Goal: Task Accomplishment & Management: Use online tool/utility

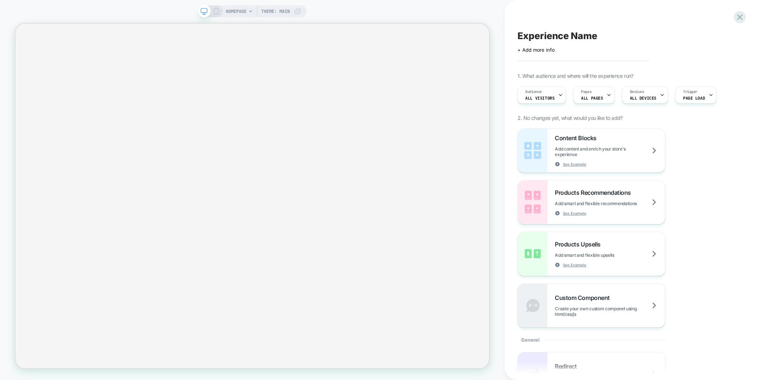
scroll to position [0, 0]
click at [599, 100] on div "Pages ALL PAGES" at bounding box center [591, 95] width 37 height 17
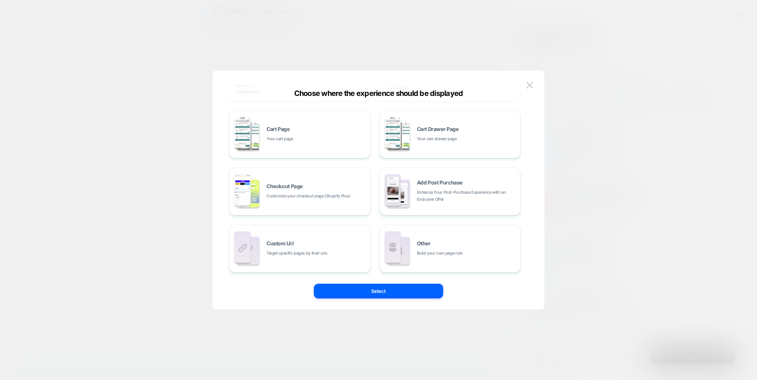
scroll to position [0, 0]
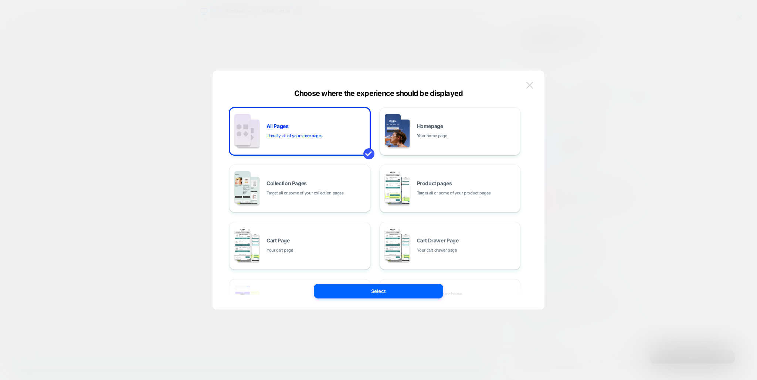
click at [528, 85] on img at bounding box center [529, 85] width 7 height 6
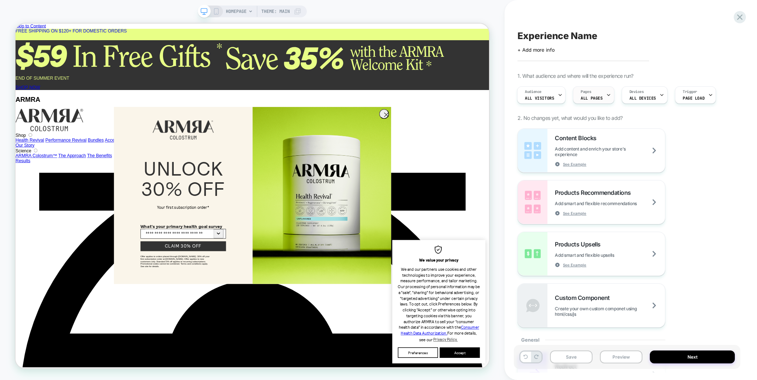
click at [582, 100] on span "ALL PAGES" at bounding box center [591, 98] width 22 height 5
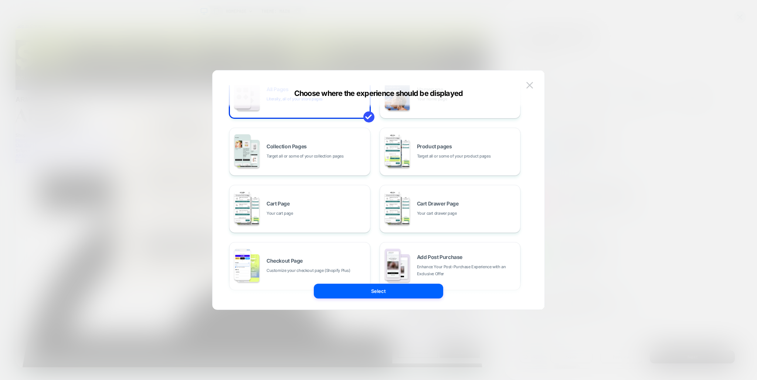
scroll to position [112, 0]
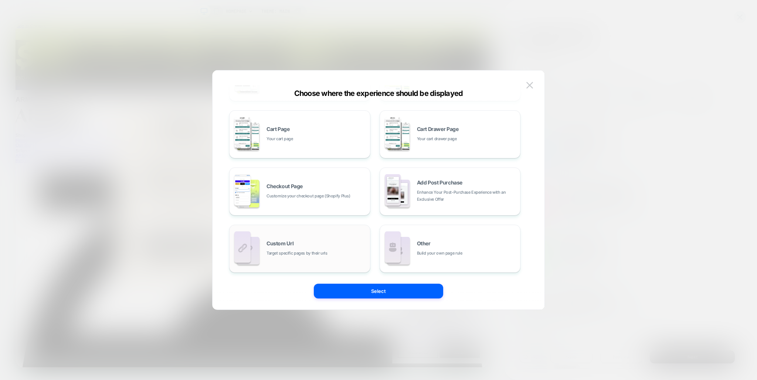
click at [348, 242] on div "Custom Url Target specific pages by their urls" at bounding box center [316, 249] width 100 height 16
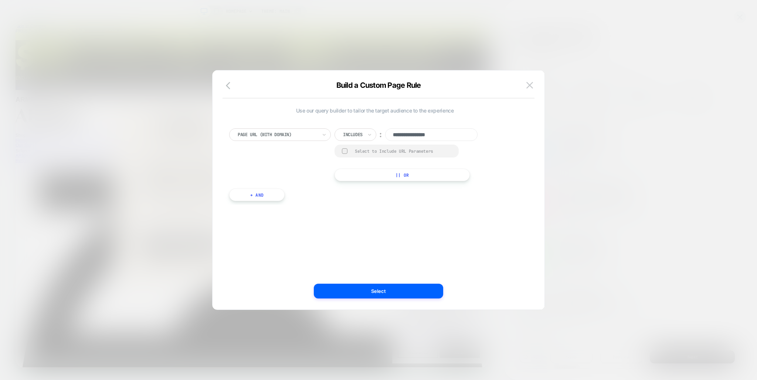
click at [359, 135] on div at bounding box center [353, 135] width 20 height 7
click at [363, 199] on div "Matches" at bounding box center [366, 203] width 48 height 12
click at [432, 133] on input "**********" at bounding box center [428, 135] width 92 height 13
paste input "**********"
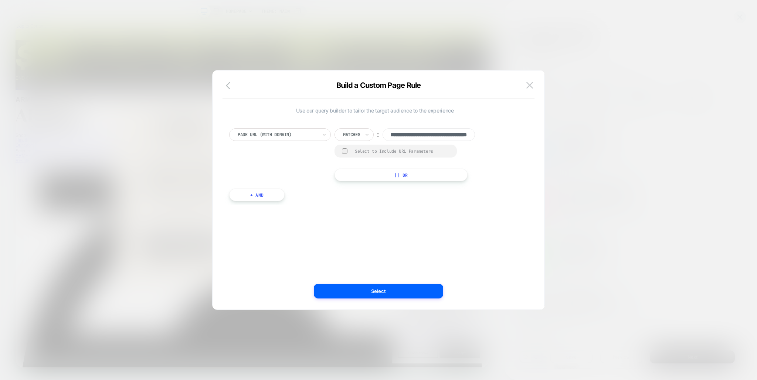
type input "**********"
click at [391, 287] on button "Select" at bounding box center [378, 291] width 129 height 15
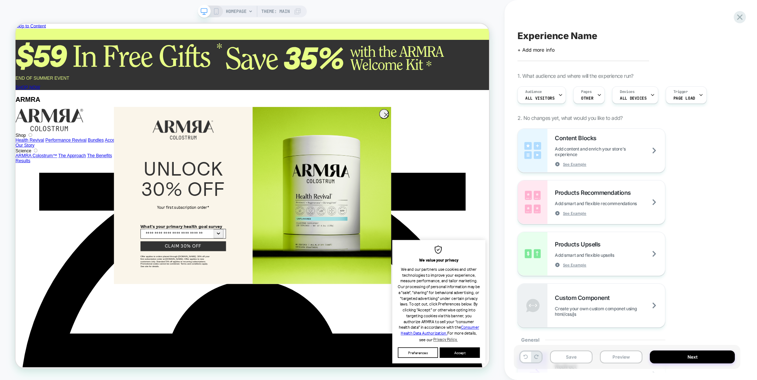
scroll to position [0, 0]
click at [580, 358] on button "Save" at bounding box center [571, 357] width 42 height 13
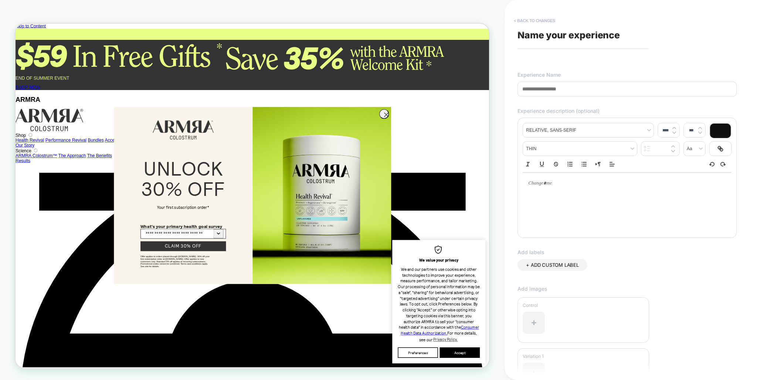
click at [536, 17] on button "< Back to changes" at bounding box center [534, 21] width 49 height 12
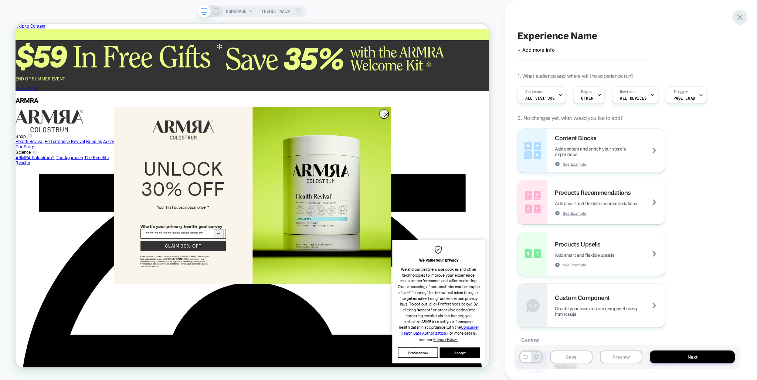
click at [741, 17] on icon at bounding box center [739, 17] width 10 height 10
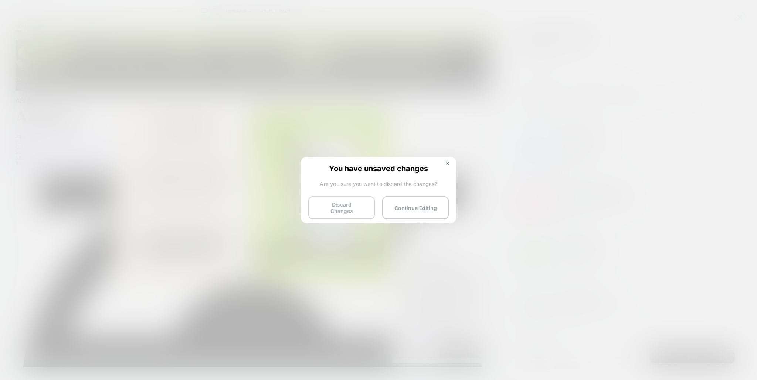
click at [357, 204] on button "Discard Changes" at bounding box center [341, 208] width 66 height 23
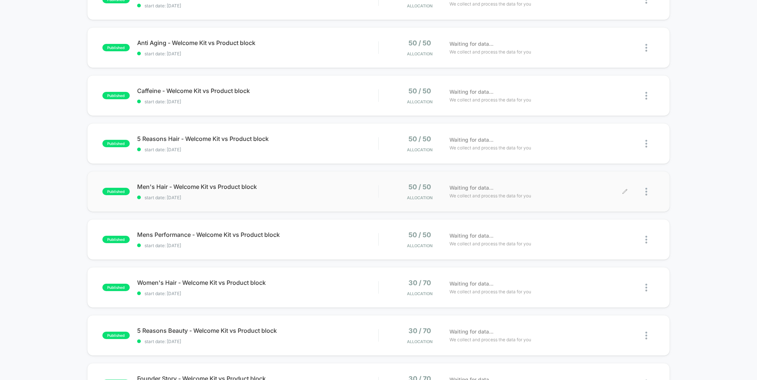
scroll to position [117, 0]
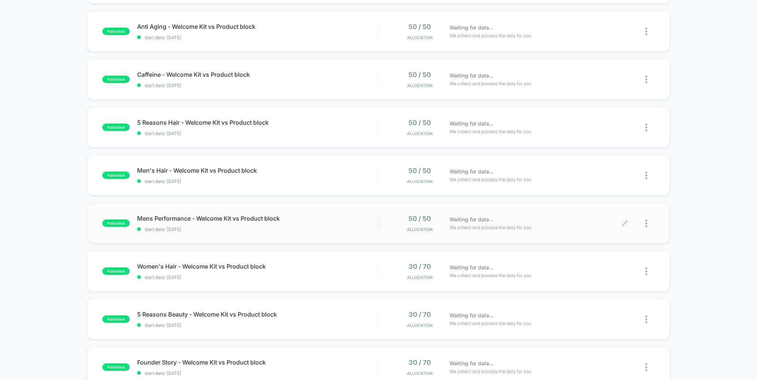
click at [623, 225] on icon at bounding box center [625, 224] width 6 height 6
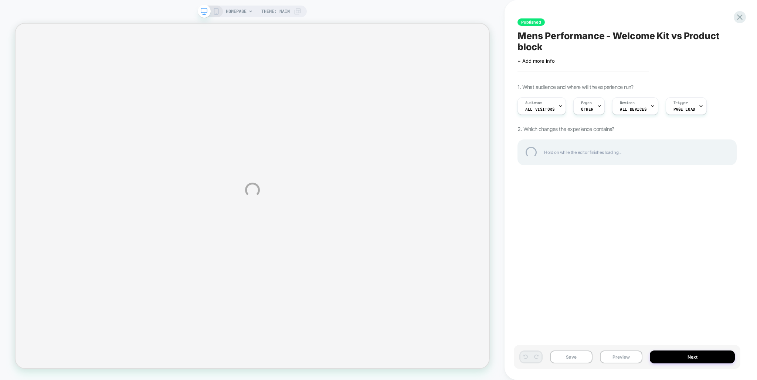
click at [583, 104] on div "HOMEPAGE Theme: MAIN Published Mens Performance - Welcome Kit vs Product block …" at bounding box center [378, 190] width 757 height 380
click at [580, 108] on div "HOMEPAGE Theme: MAIN Published Mens Performance - Welcome Kit vs Product block …" at bounding box center [378, 190] width 757 height 380
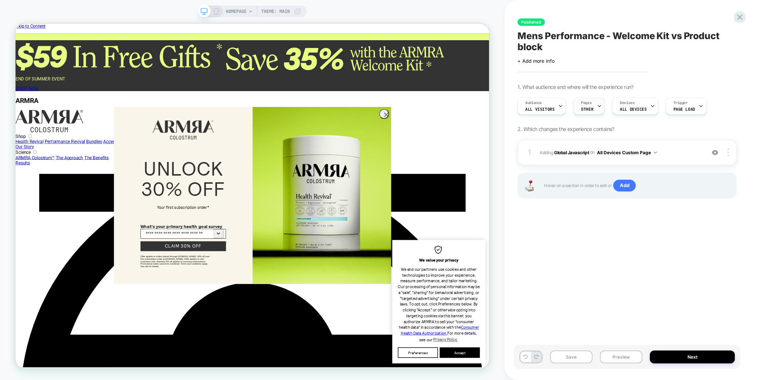
click at [587, 106] on div "Pages OTHER" at bounding box center [586, 106] width 27 height 17
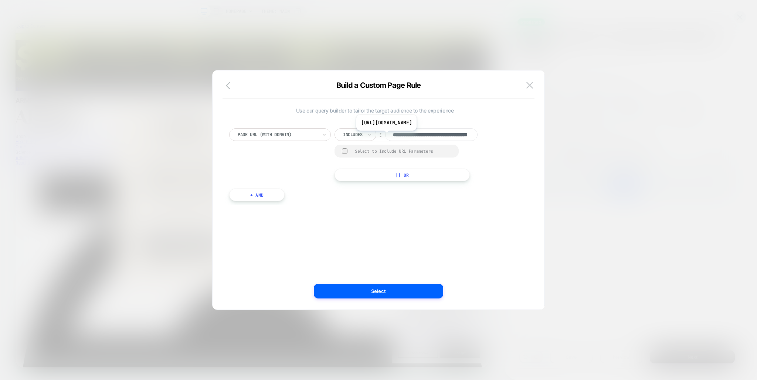
click at [416, 136] on input "**********" at bounding box center [431, 135] width 92 height 13
click at [355, 137] on div at bounding box center [353, 135] width 20 height 7
click at [419, 195] on div "**********" at bounding box center [374, 161] width 298 height 88
click at [266, 199] on button "+ And" at bounding box center [256, 195] width 55 height 13
click at [298, 203] on div at bounding box center [295, 202] width 79 height 7
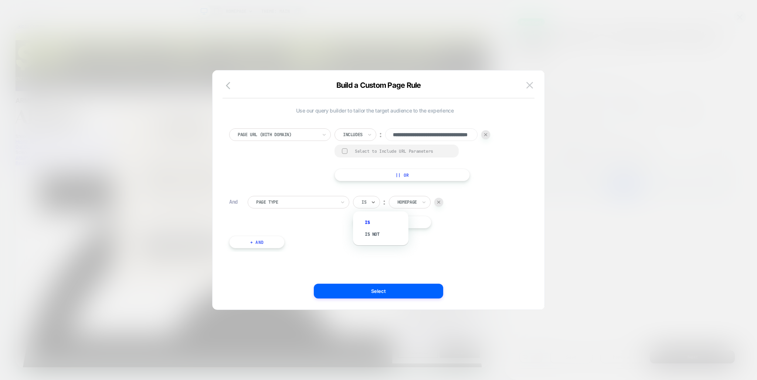
click at [366, 198] on div "Is" at bounding box center [364, 202] width 6 height 8
click at [377, 231] on div "Is not" at bounding box center [384, 235] width 48 height 12
click at [327, 200] on div at bounding box center [295, 202] width 79 height 7
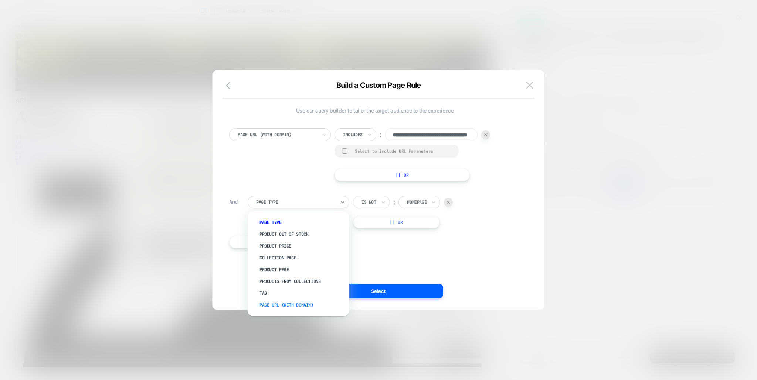
click at [289, 303] on div "Page Url (WITH DOMAIN)" at bounding box center [302, 306] width 94 height 12
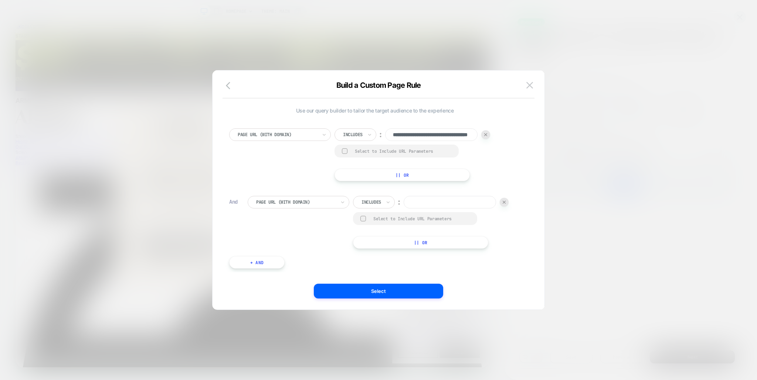
click at [424, 206] on input at bounding box center [449, 202] width 92 height 13
click at [361, 206] on div "Includes" at bounding box center [374, 202] width 42 height 13
click at [375, 259] on div "Not includes" at bounding box center [384, 258] width 48 height 12
click at [433, 204] on input at bounding box center [459, 202] width 92 height 13
paste input "**********"
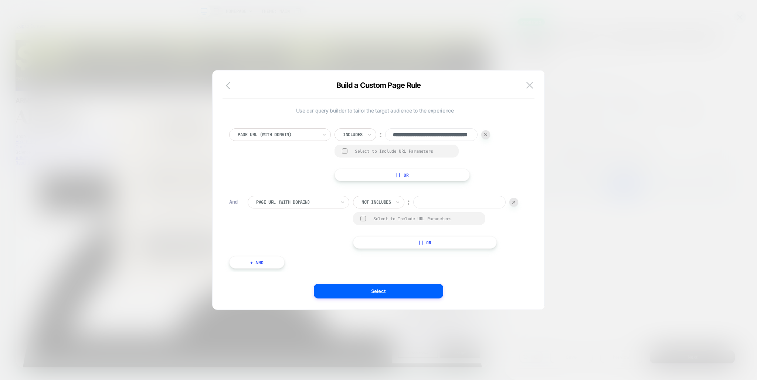
type input "**********"
click at [391, 292] on button "Select" at bounding box center [378, 291] width 129 height 15
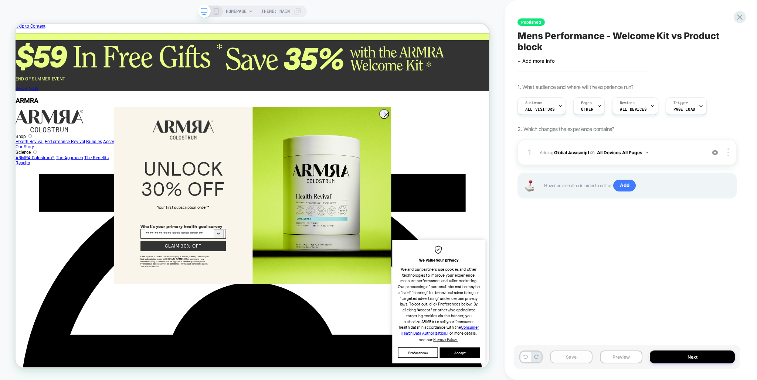
click at [579, 357] on button "Save" at bounding box center [571, 357] width 42 height 13
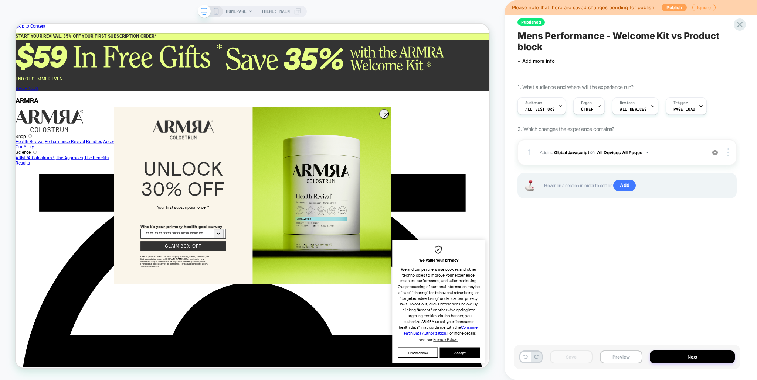
click at [673, 4] on button "Publish" at bounding box center [673, 8] width 25 height 8
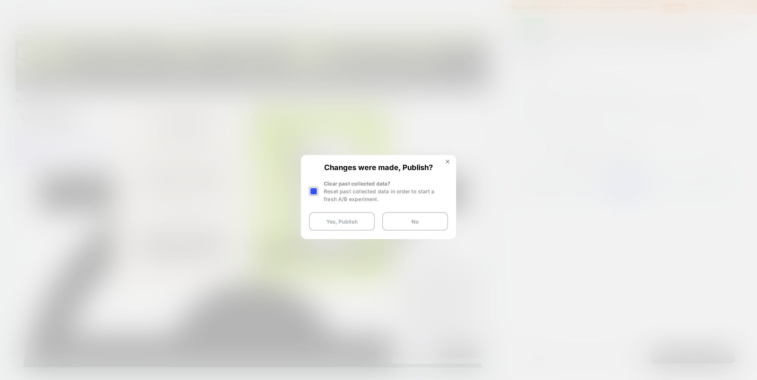
click at [315, 190] on div at bounding box center [313, 191] width 9 height 9
click at [339, 222] on button "Yes, Publish" at bounding box center [342, 221] width 66 height 18
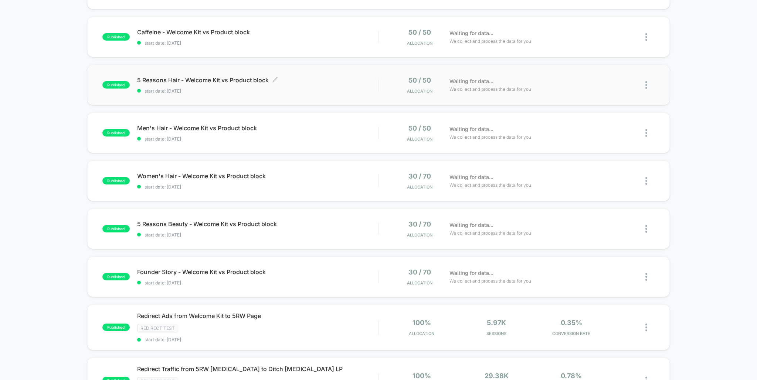
scroll to position [239, 0]
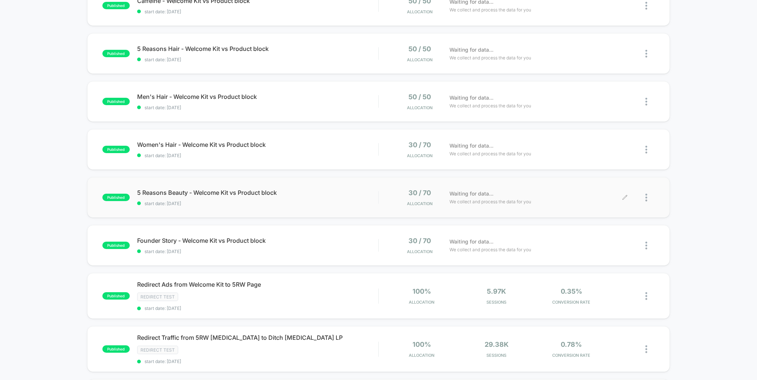
click at [622, 198] on icon at bounding box center [625, 198] width 6 height 6
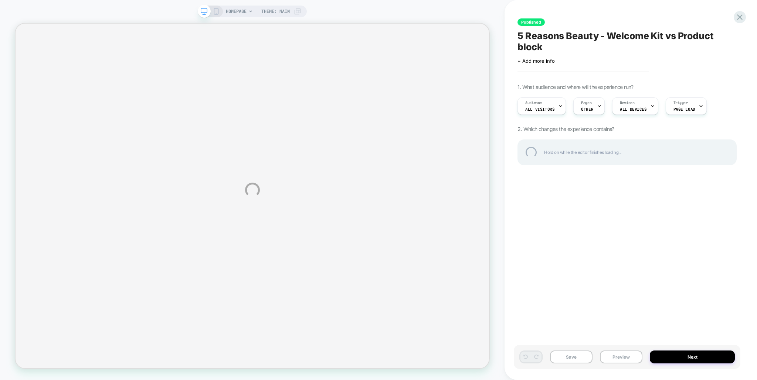
click at [587, 112] on div "HOMEPAGE Theme: MAIN Published 5 Reasons Beauty - Welcome Kit vs Product block …" at bounding box center [378, 190] width 757 height 380
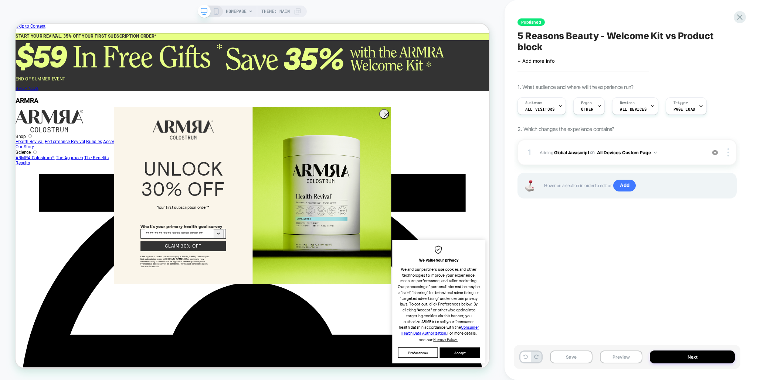
click at [586, 109] on span "OTHER" at bounding box center [587, 109] width 12 height 5
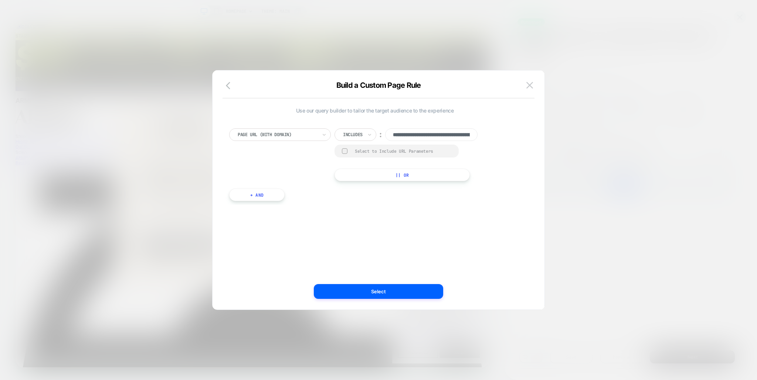
scroll to position [0, 60]
click at [276, 196] on button "+ And" at bounding box center [256, 195] width 55 height 13
click at [329, 200] on div at bounding box center [295, 202] width 79 height 7
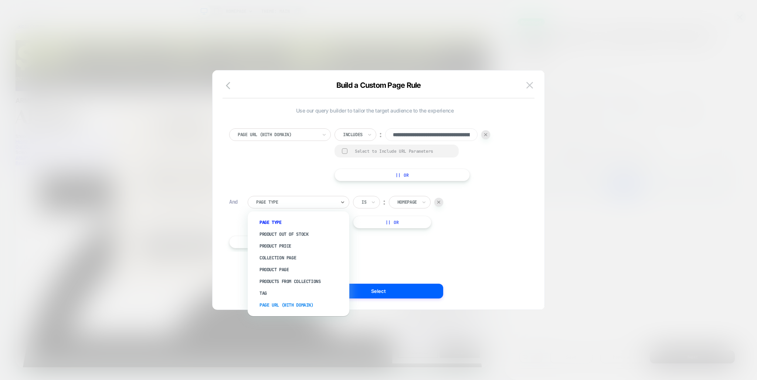
click at [300, 306] on div "Page Url (WITH DOMAIN)" at bounding box center [302, 306] width 94 height 12
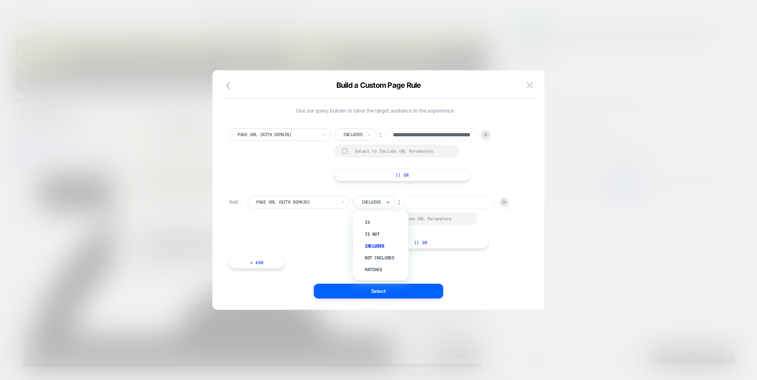
click at [373, 204] on div at bounding box center [371, 202] width 20 height 7
click at [380, 258] on div "**********" at bounding box center [374, 194] width 298 height 155
click at [380, 201] on div at bounding box center [371, 202] width 20 height 7
click at [379, 257] on div "Not includes" at bounding box center [384, 258] width 48 height 12
click at [440, 202] on input at bounding box center [459, 202] width 92 height 13
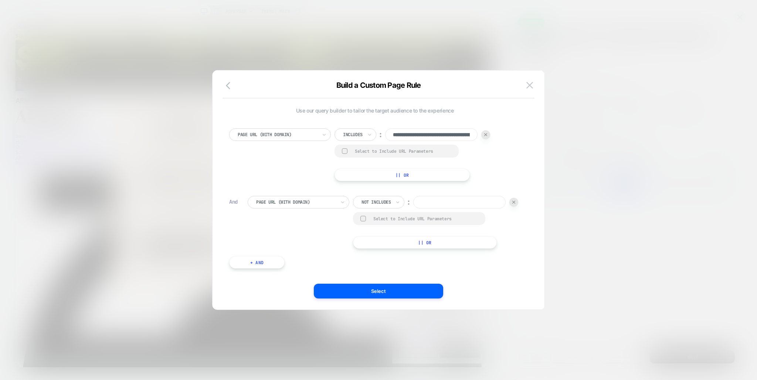
paste input "**********"
type input "**********"
click at [385, 293] on button "Select" at bounding box center [378, 291] width 129 height 15
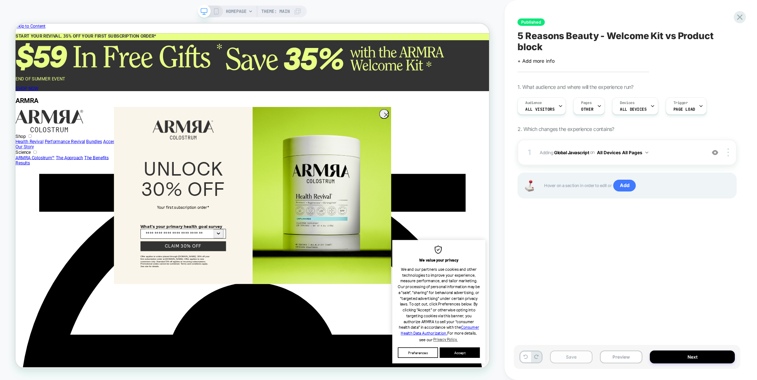
click at [576, 360] on button "Save" at bounding box center [571, 357] width 42 height 13
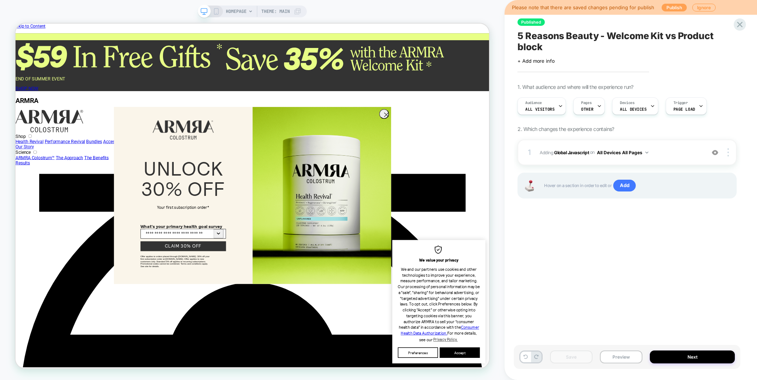
click at [667, 4] on button "Publish" at bounding box center [673, 8] width 25 height 8
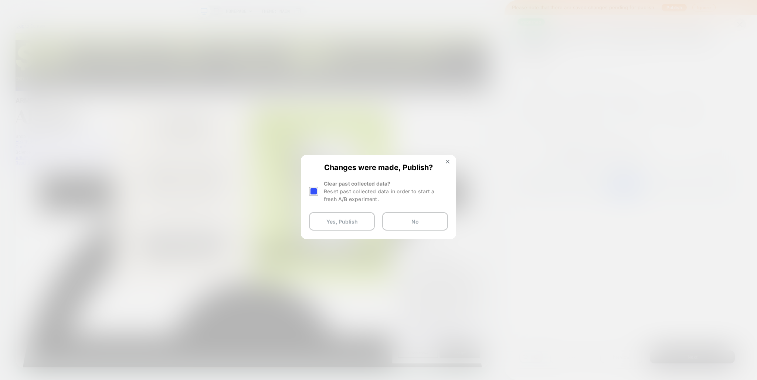
click at [316, 185] on div at bounding box center [314, 191] width 11 height 23
click at [314, 192] on div at bounding box center [313, 191] width 9 height 9
click at [338, 221] on button "Yes, Publish" at bounding box center [342, 221] width 66 height 18
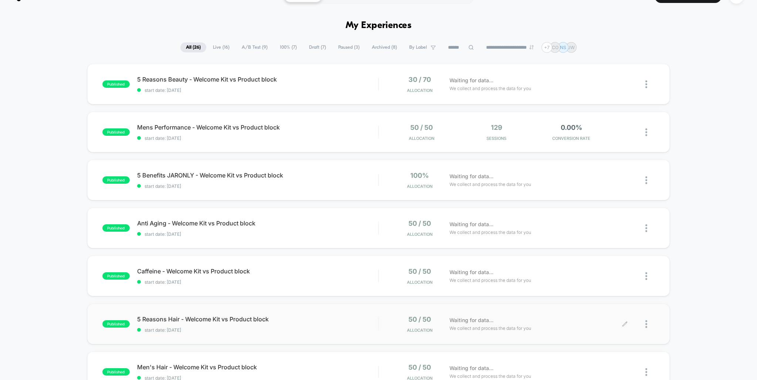
scroll to position [23, 0]
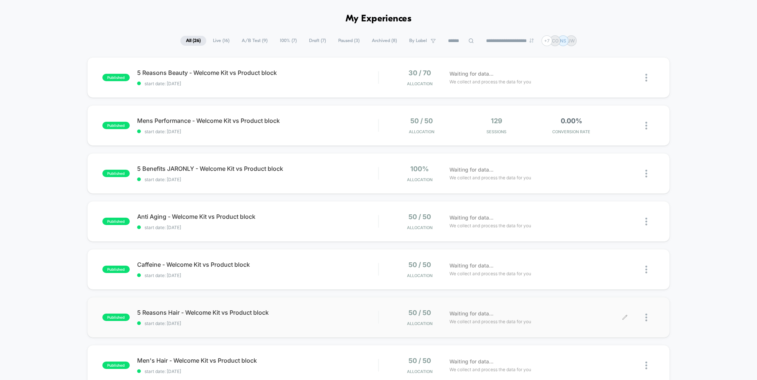
click at [625, 319] on icon at bounding box center [625, 318] width 6 height 6
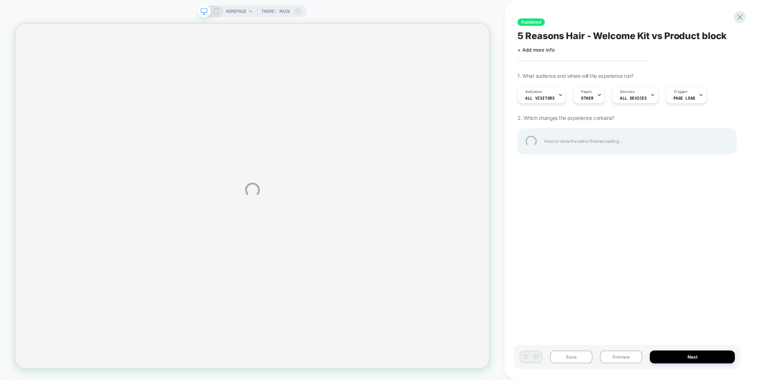
click at [590, 91] on div "HOMEPAGE Theme: MAIN Published 5 Reasons Hair - Welcome Kit vs Product block Cl…" at bounding box center [378, 190] width 757 height 380
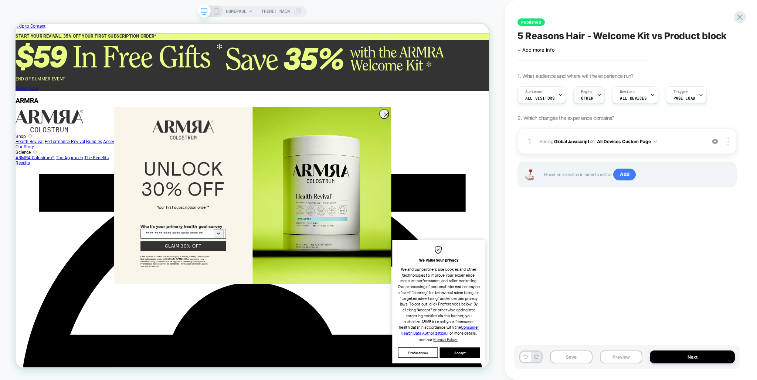
click at [588, 94] on span "Pages" at bounding box center [586, 91] width 10 height 5
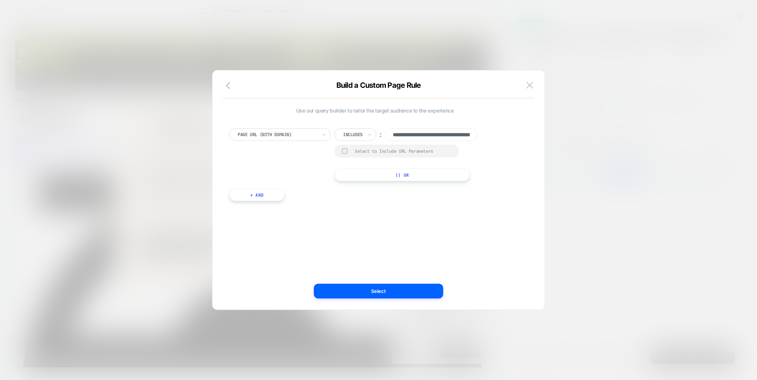
click at [273, 200] on button "+ And" at bounding box center [256, 195] width 55 height 13
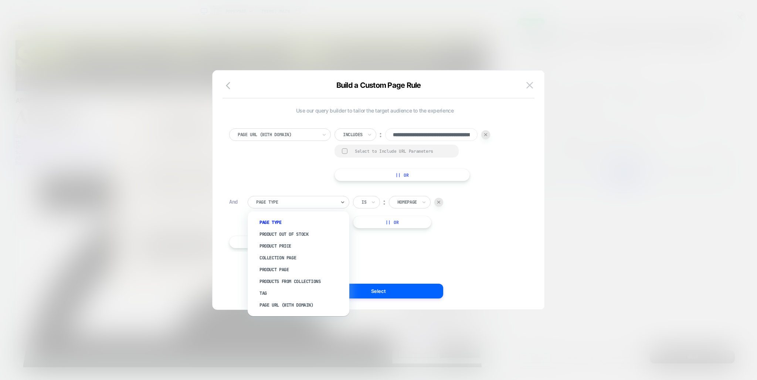
click at [282, 205] on div at bounding box center [295, 202] width 79 height 7
click at [287, 306] on div "Page Url (WITH DOMAIN)" at bounding box center [302, 306] width 94 height 12
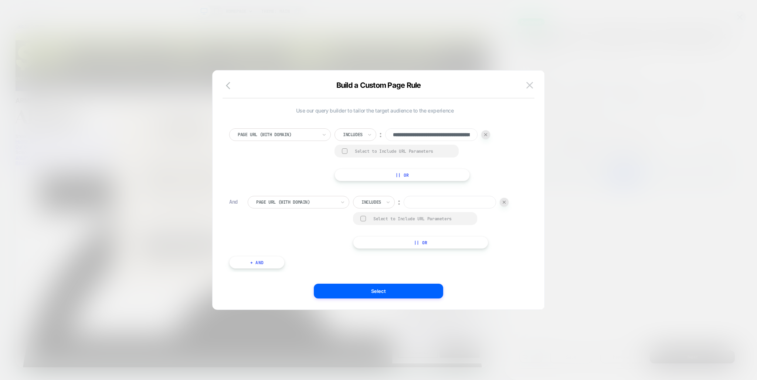
click at [366, 204] on div at bounding box center [371, 202] width 20 height 7
click at [378, 205] on div at bounding box center [371, 202] width 20 height 7
click at [378, 260] on div "Not includes" at bounding box center [384, 258] width 48 height 12
click at [435, 201] on input at bounding box center [459, 202] width 92 height 13
paste input "**********"
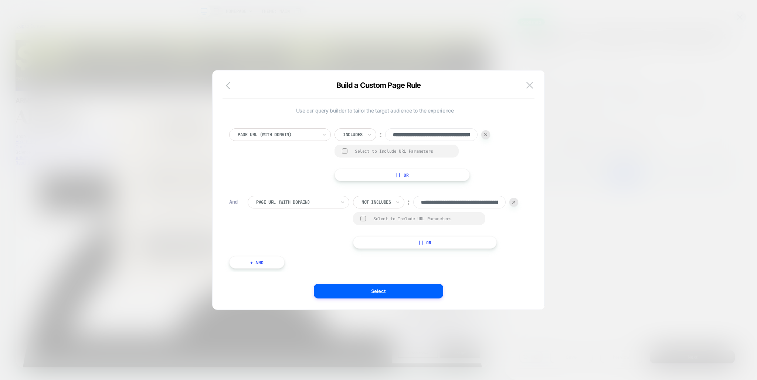
scroll to position [0, 97]
type input "**********"
click at [415, 294] on button "Select" at bounding box center [378, 291] width 129 height 15
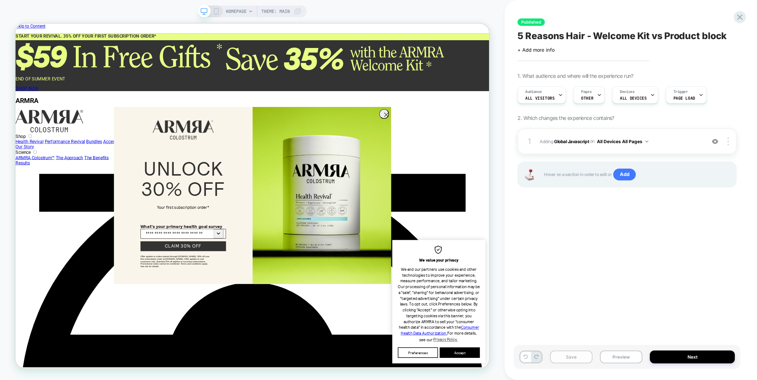
click at [560, 354] on button "Save" at bounding box center [571, 357] width 42 height 13
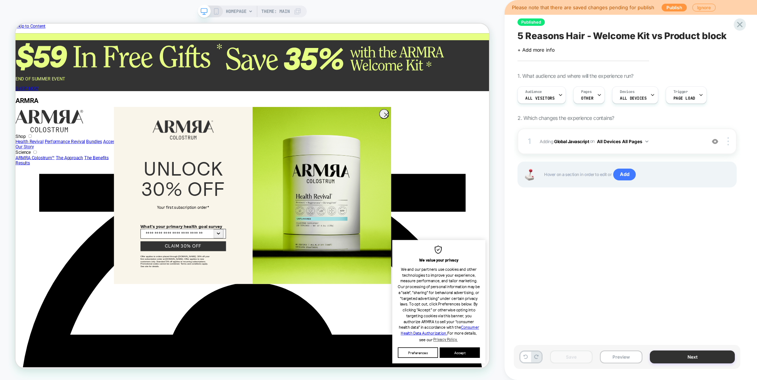
click at [667, 359] on button "Next" at bounding box center [691, 357] width 85 height 13
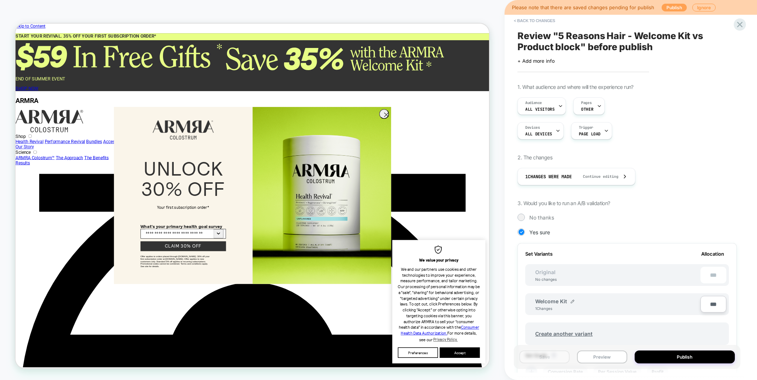
click at [672, 4] on button "Publish" at bounding box center [673, 8] width 25 height 8
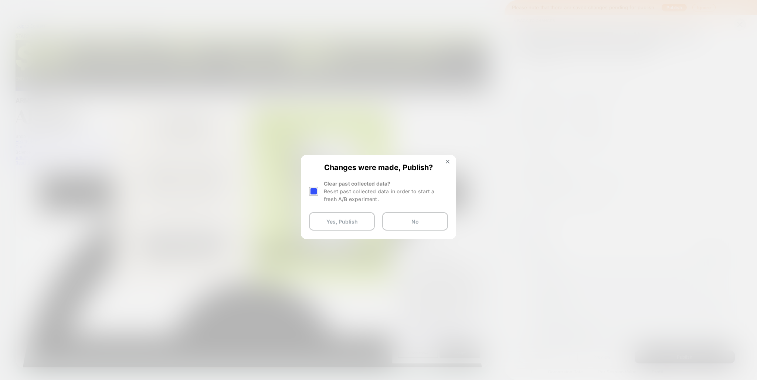
click at [318, 193] on div at bounding box center [313, 191] width 9 height 9
click at [338, 228] on button "Yes, Publish" at bounding box center [342, 221] width 66 height 18
